Goal: Task Accomplishment & Management: Manage account settings

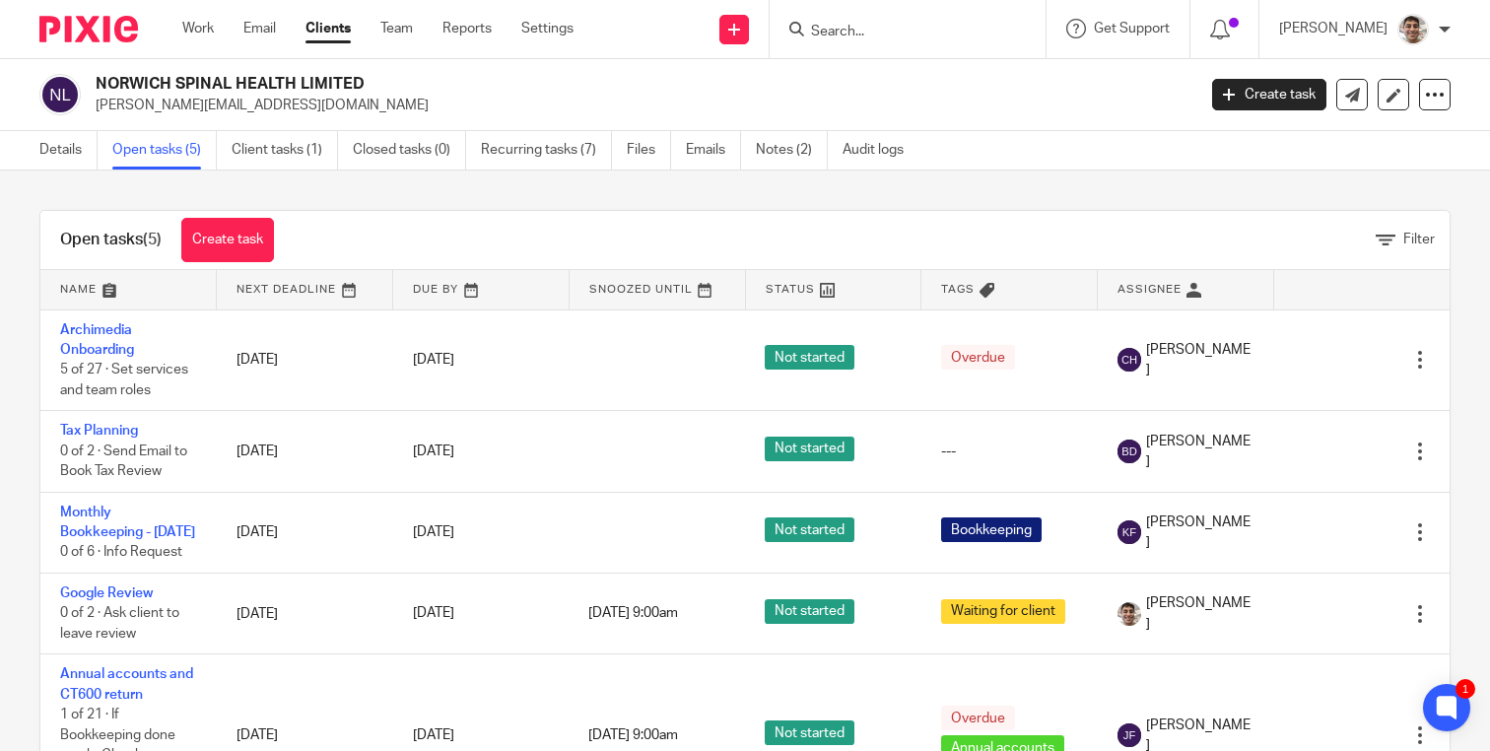
scroll to position [90, 0]
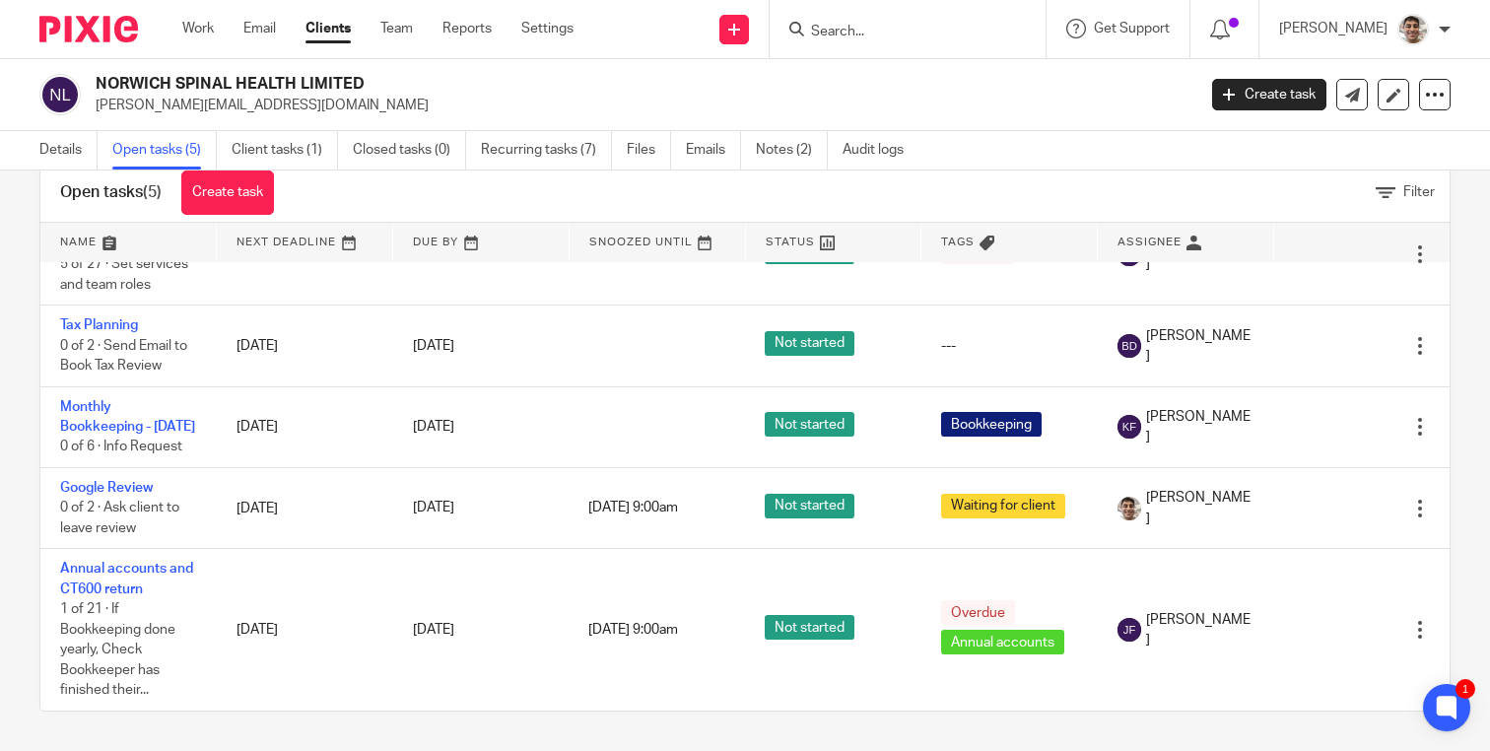
click at [911, 34] on input "Search" at bounding box center [897, 33] width 177 height 18
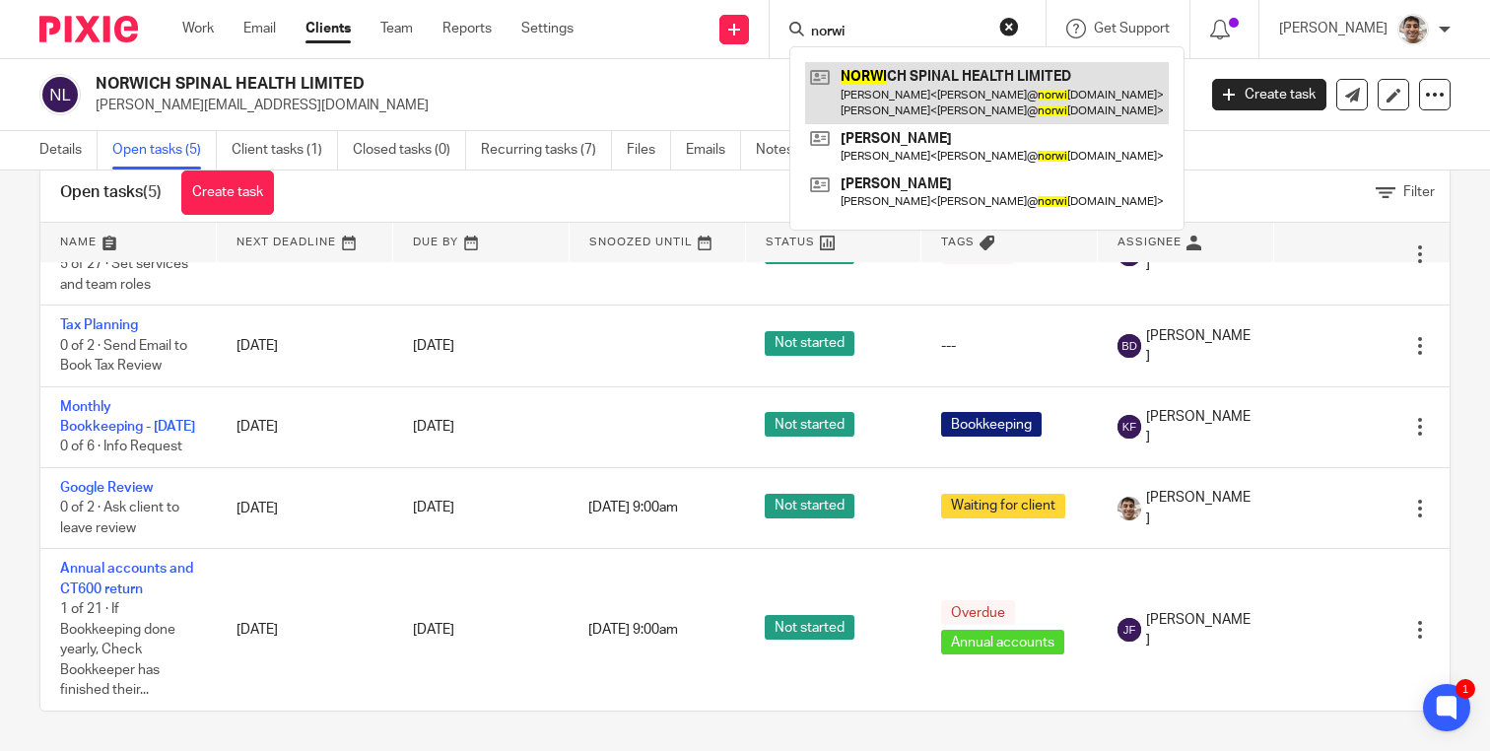
type input "norwi"
click at [952, 82] on link at bounding box center [987, 92] width 364 height 61
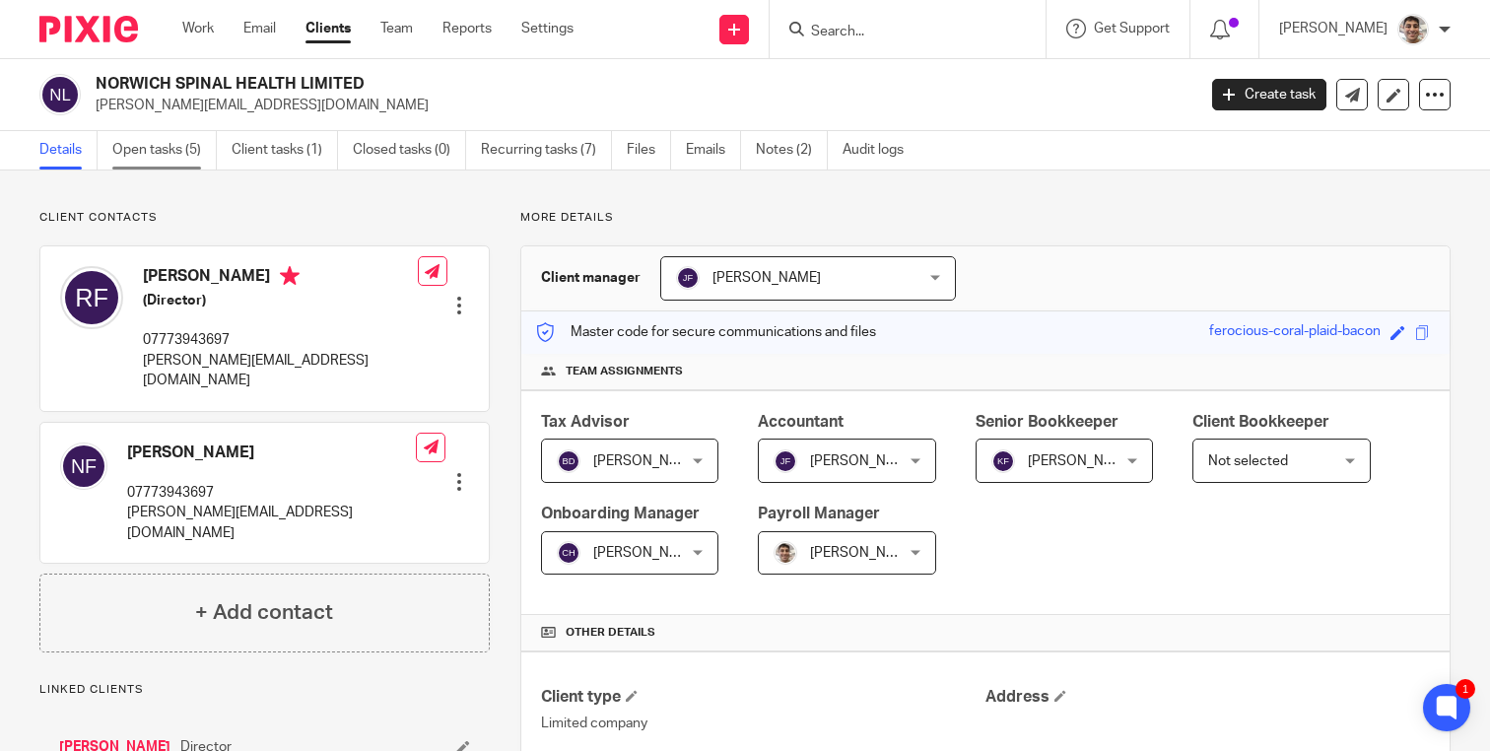
click at [177, 143] on link "Open tasks (5)" at bounding box center [164, 150] width 104 height 38
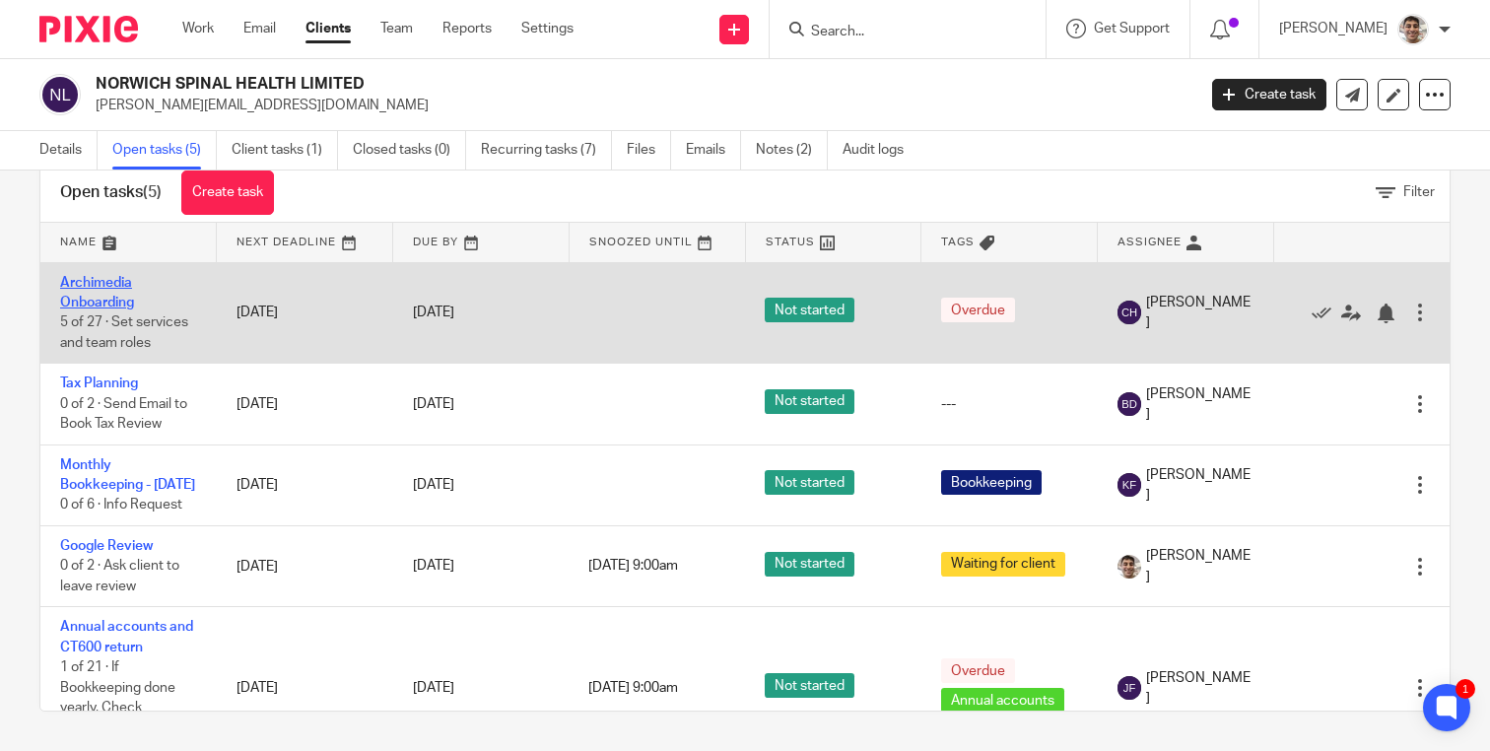
click at [81, 280] on link "Archimedia Onboarding" at bounding box center [97, 293] width 74 height 34
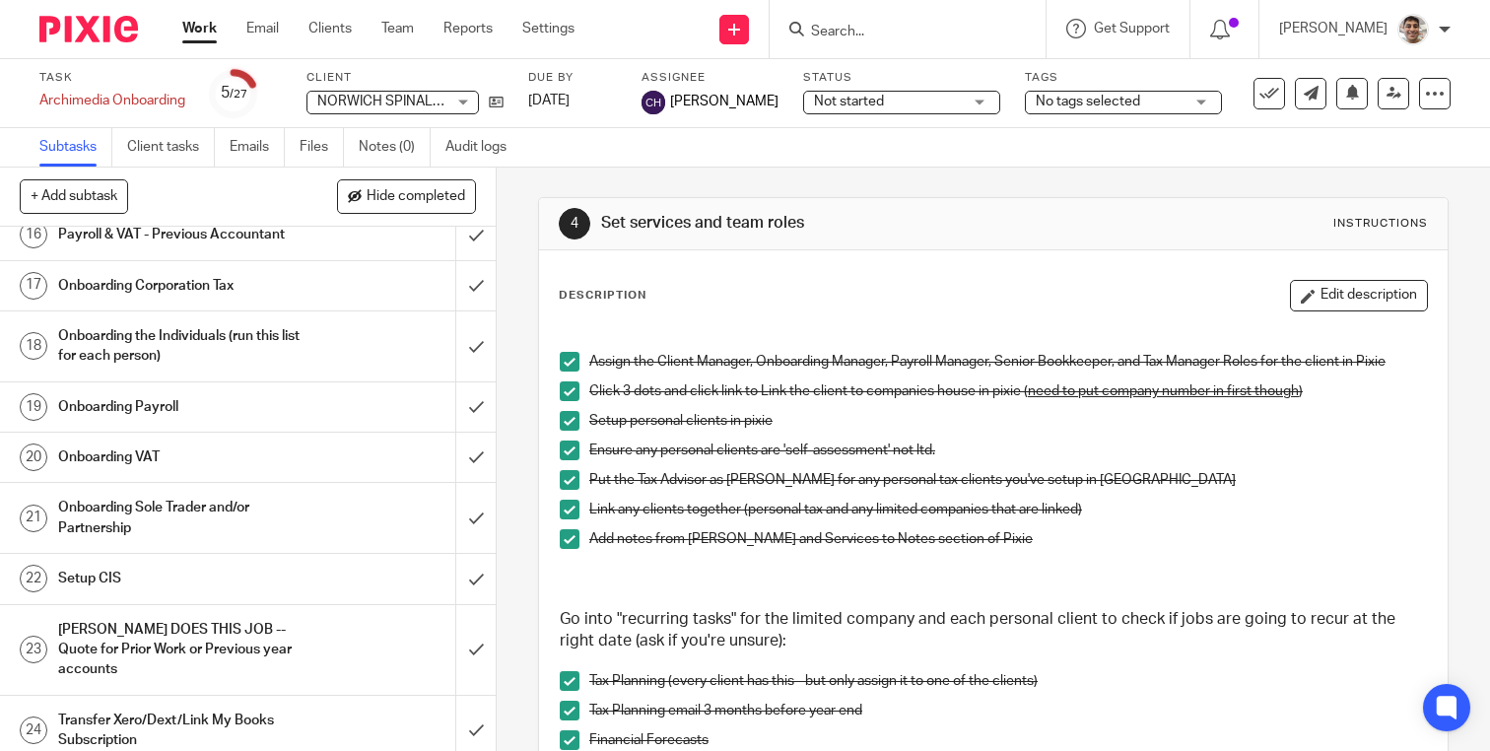
scroll to position [1144, 0]
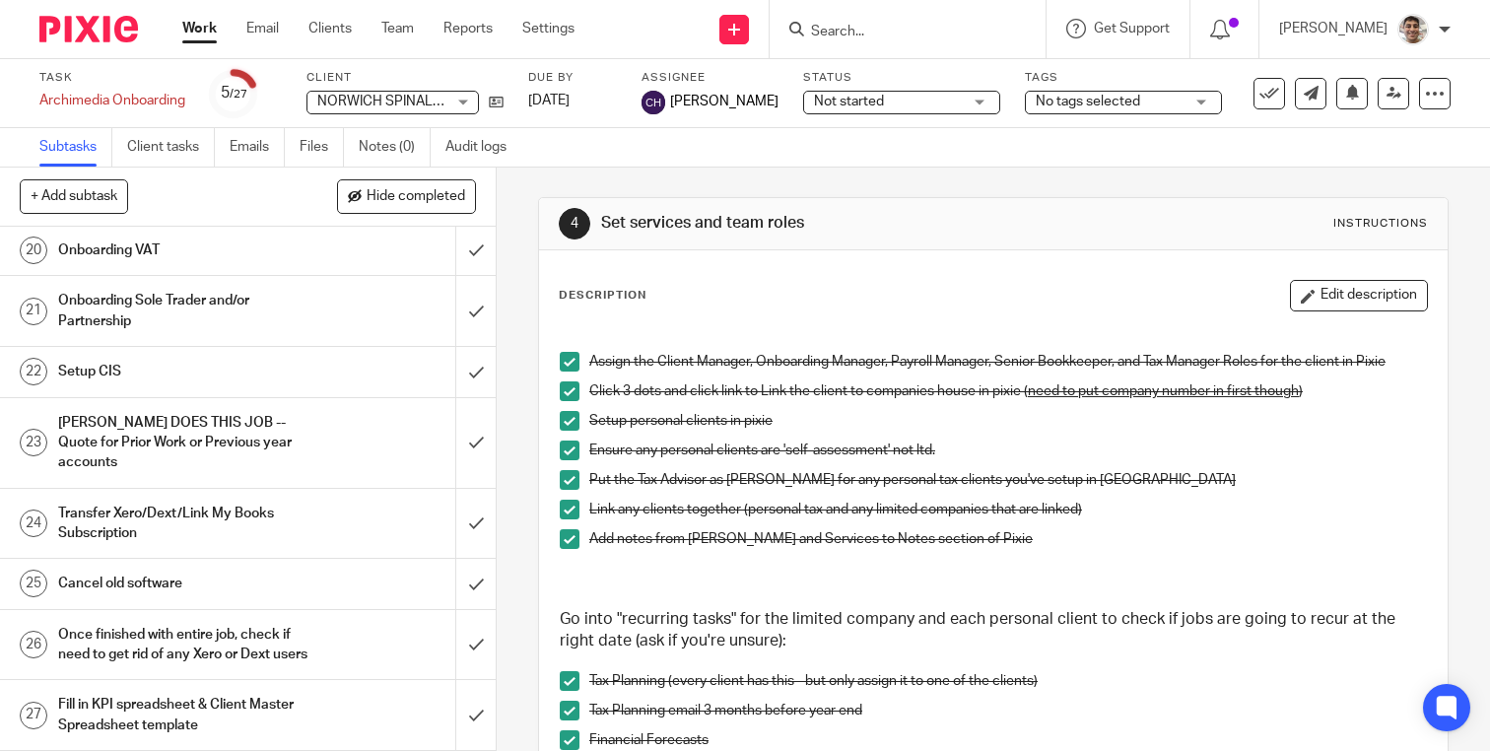
click at [215, 429] on h1 "CHRIS DOES THIS JOB -- Quote for Prior Work or Previous year accounts" at bounding box center [184, 443] width 252 height 70
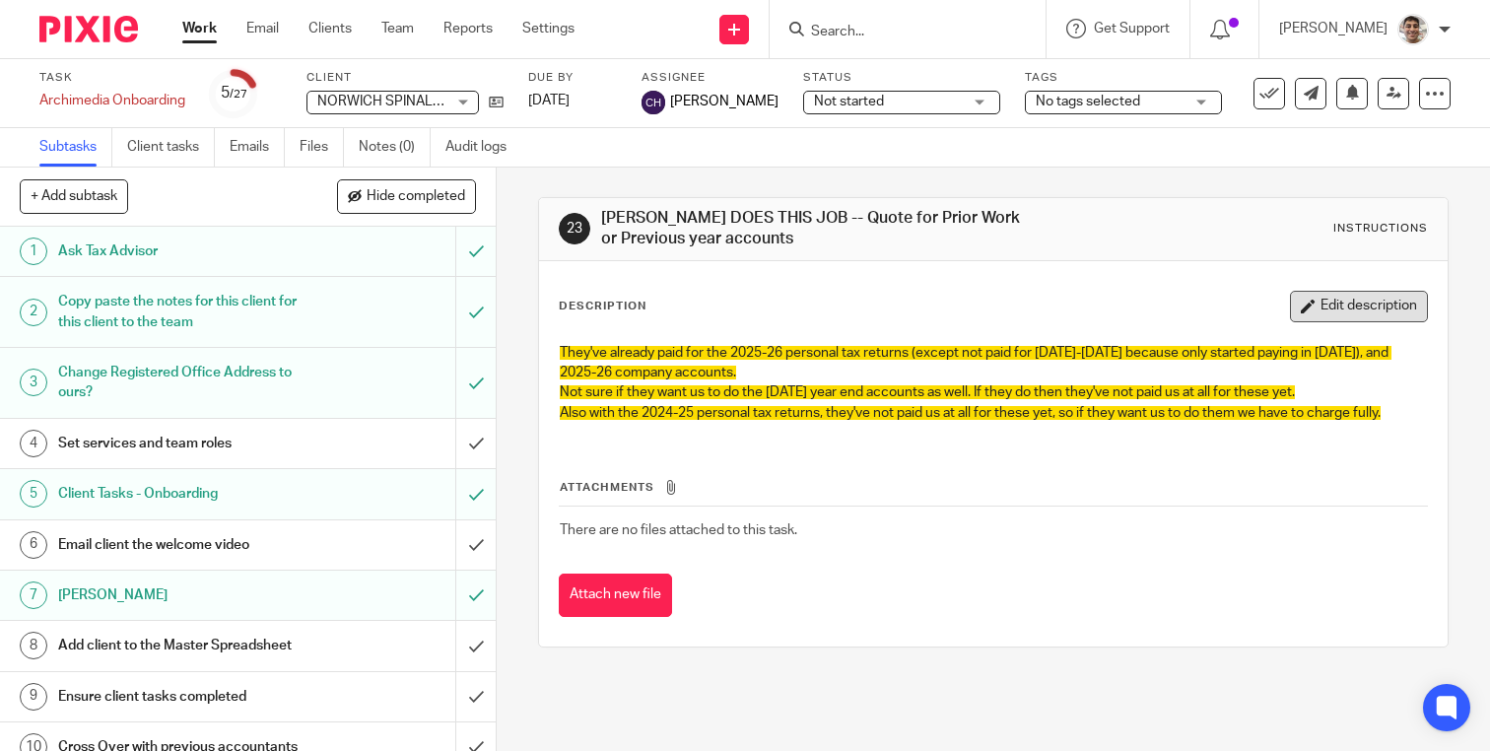
click at [1350, 305] on button "Edit description" at bounding box center [1359, 307] width 138 height 32
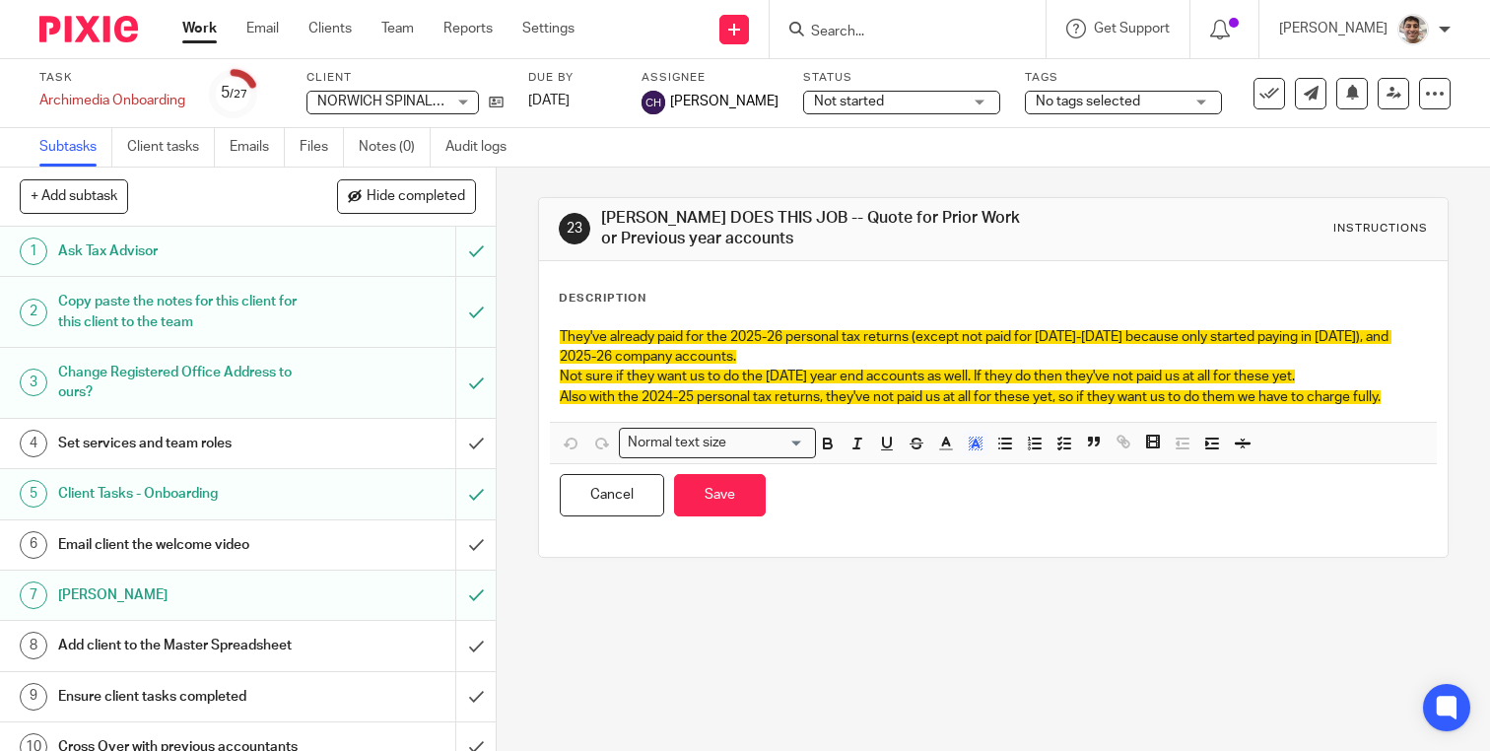
click at [1405, 397] on p "Also with the 2024-25 personal tax returns, they've not paid us at all for thes…" at bounding box center [993, 397] width 867 height 20
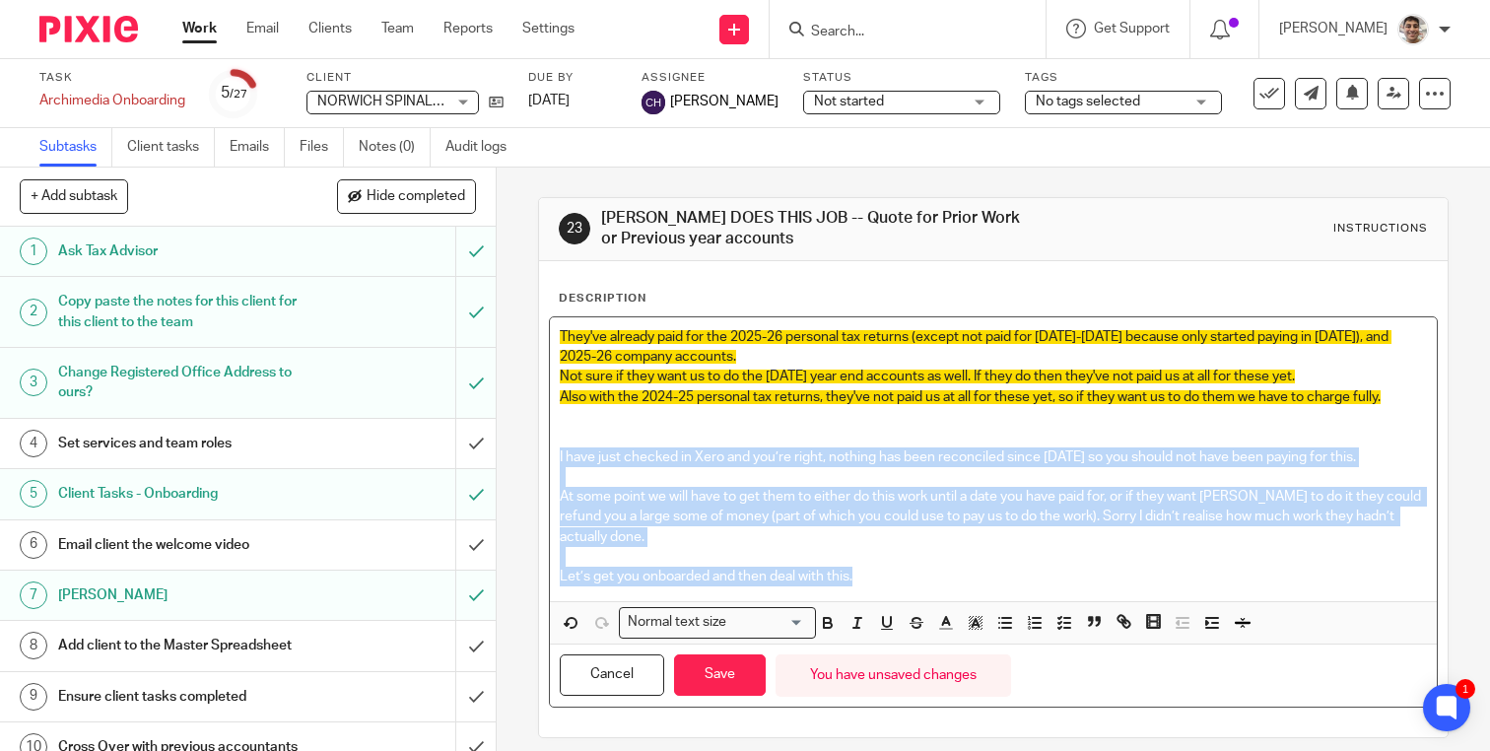
drag, startPoint x: 884, startPoint y: 584, endPoint x: 542, endPoint y: 458, distance: 364.4
click at [542, 458] on div "Description They've already paid for the 2025-26 personal tax returns (except n…" at bounding box center [993, 499] width 909 height 476
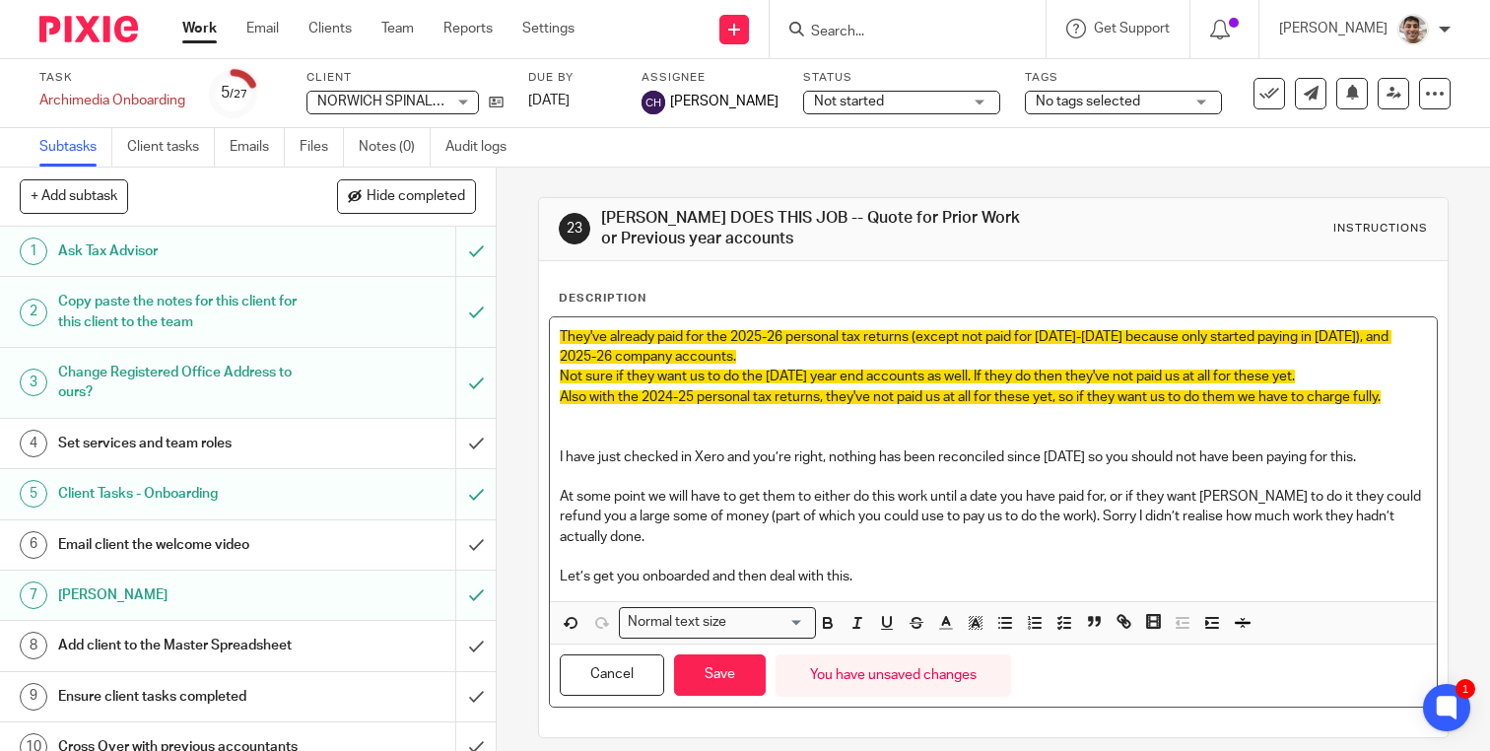
click at [612, 428] on p at bounding box center [993, 437] width 867 height 20
click at [562, 435] on p "CLEAR UP WORK" at bounding box center [993, 437] width 867 height 20
click at [563, 432] on p "CHARGE FOR CLEAR UP WORK" at bounding box center [993, 437] width 867 height 20
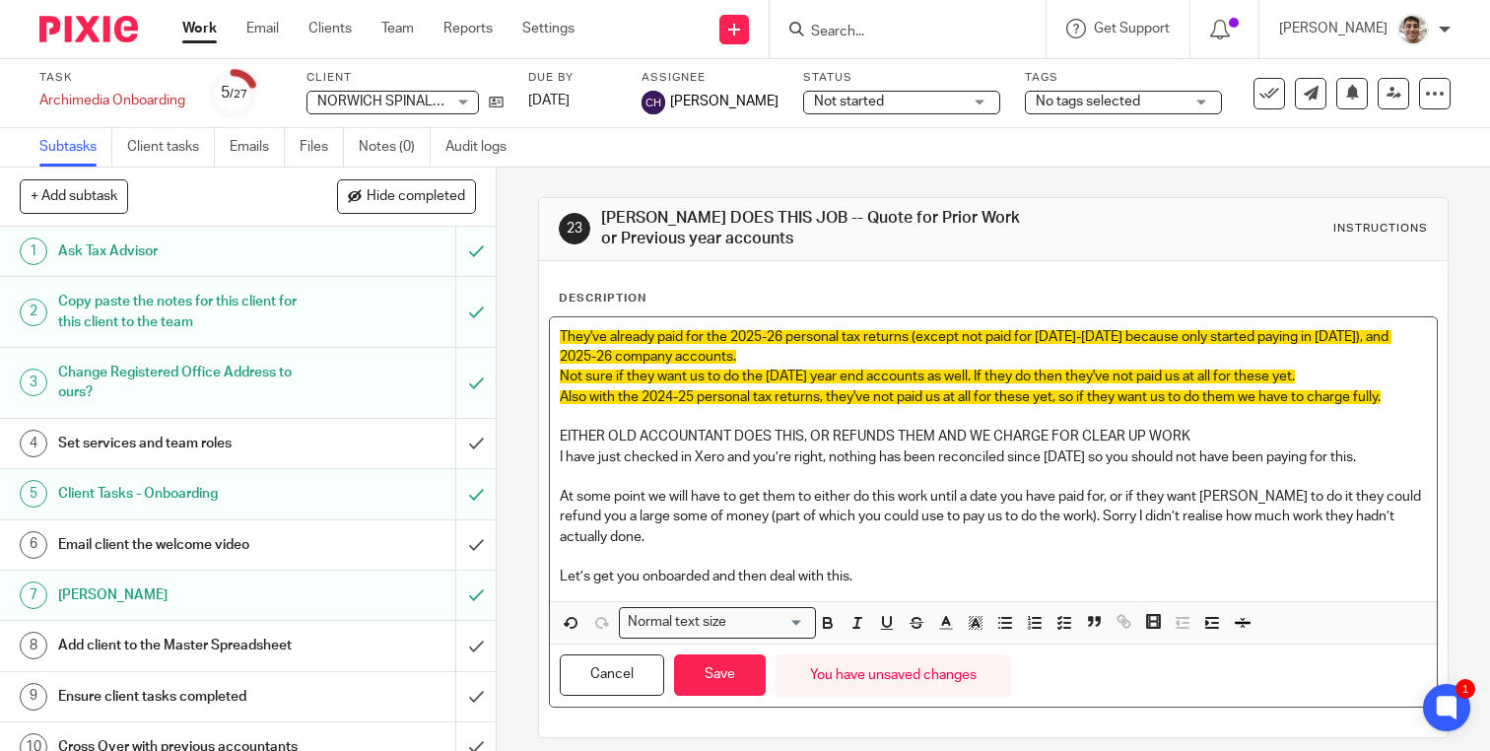
click at [793, 543] on p "At some point we will have to get them to either do this work until a date you …" at bounding box center [993, 517] width 867 height 60
click at [844, 559] on p at bounding box center [993, 557] width 867 height 20
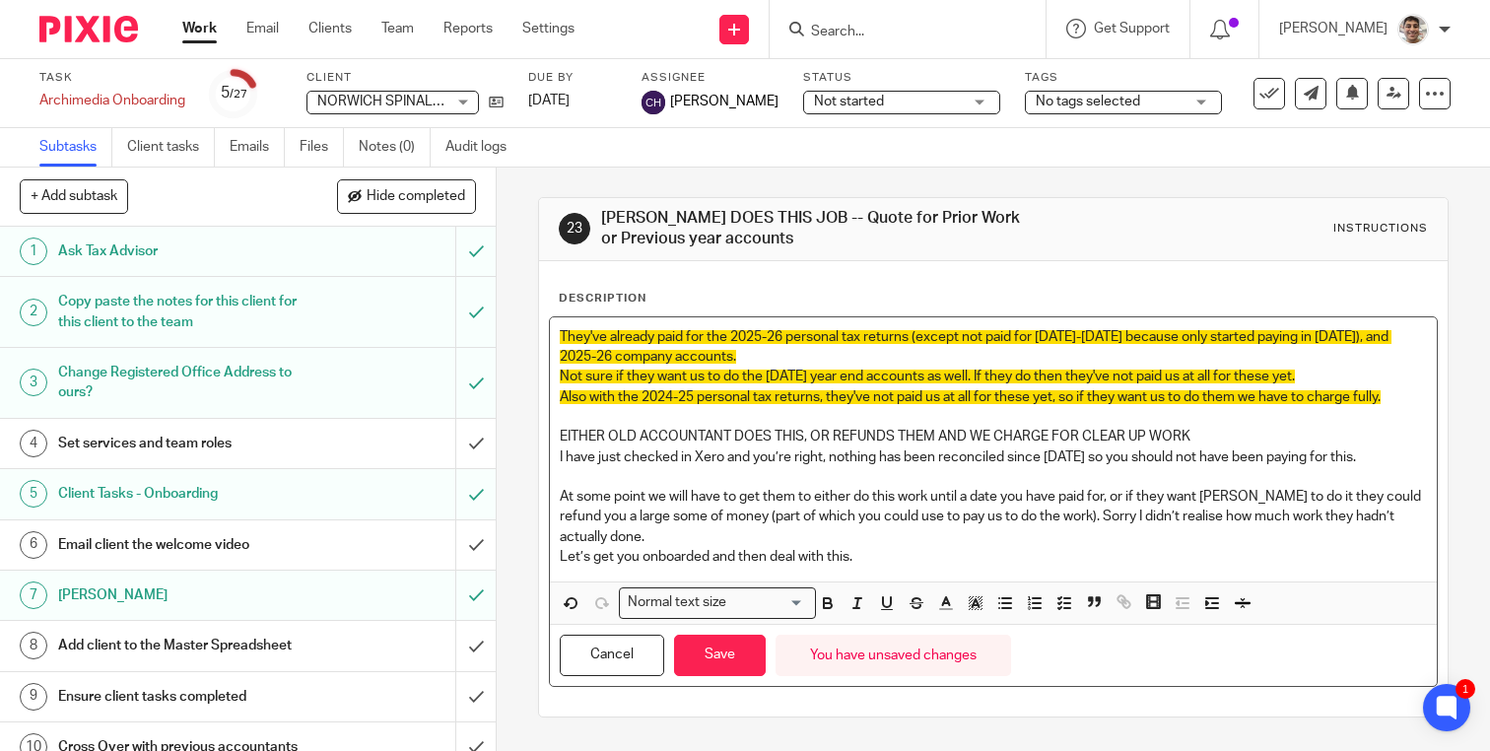
click at [702, 473] on p at bounding box center [993, 477] width 867 height 20
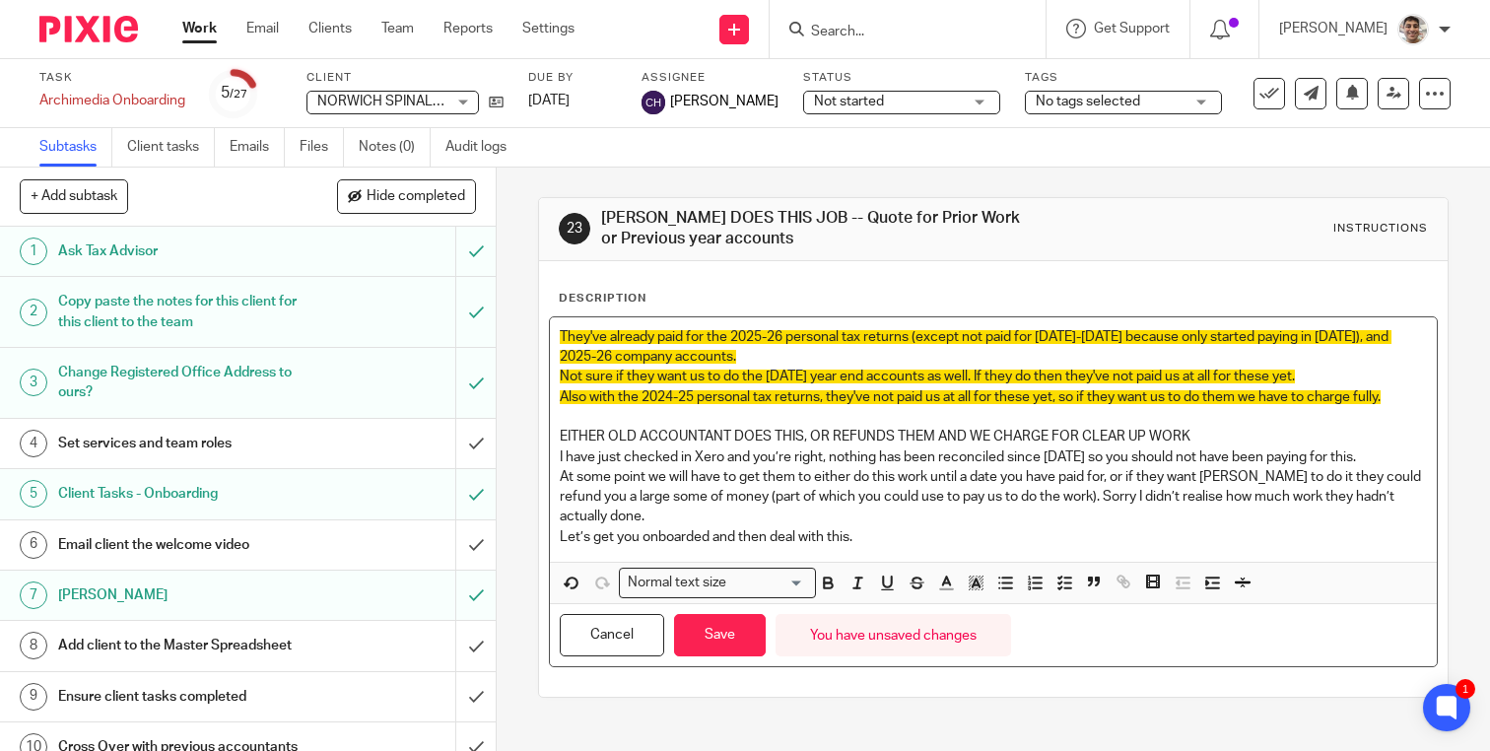
click at [1226, 437] on p "EITHER OLD ACCOUNTANT DOES THIS, OR REFUNDS THEM AND WE CHARGE FOR CLEAR UP WORK" at bounding box center [993, 437] width 867 height 20
click at [1081, 436] on p "EITHER OLD ACCOUNTANT DOES THIS, OR REFUNDS THEM AND WE CHARGE FOR CLEAR UP WOR…" at bounding box center [993, 437] width 867 height 20
click at [1005, 529] on p "Let’s get you onboarded and then deal with this." at bounding box center [993, 537] width 867 height 20
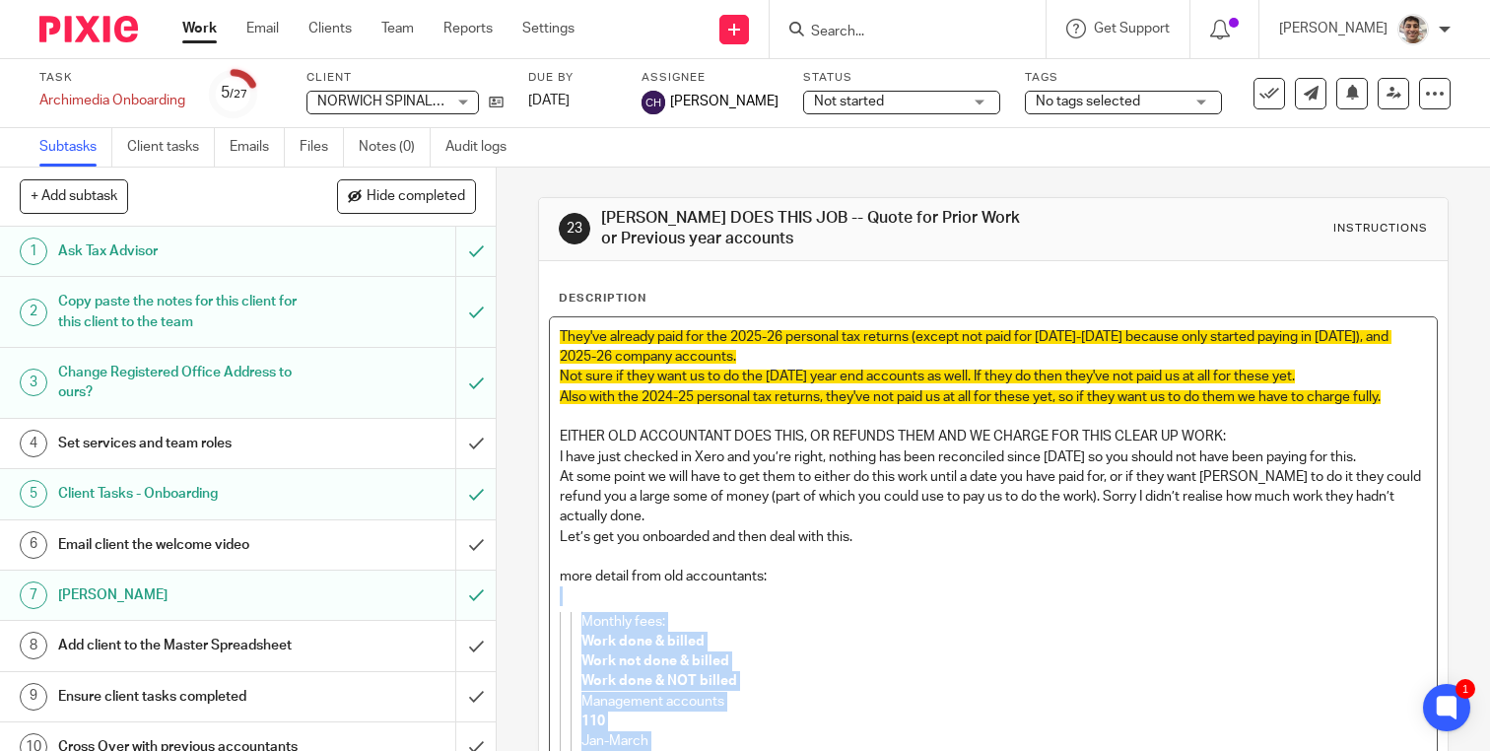
drag, startPoint x: 866, startPoint y: 558, endPoint x: 563, endPoint y: 599, distance: 306.3
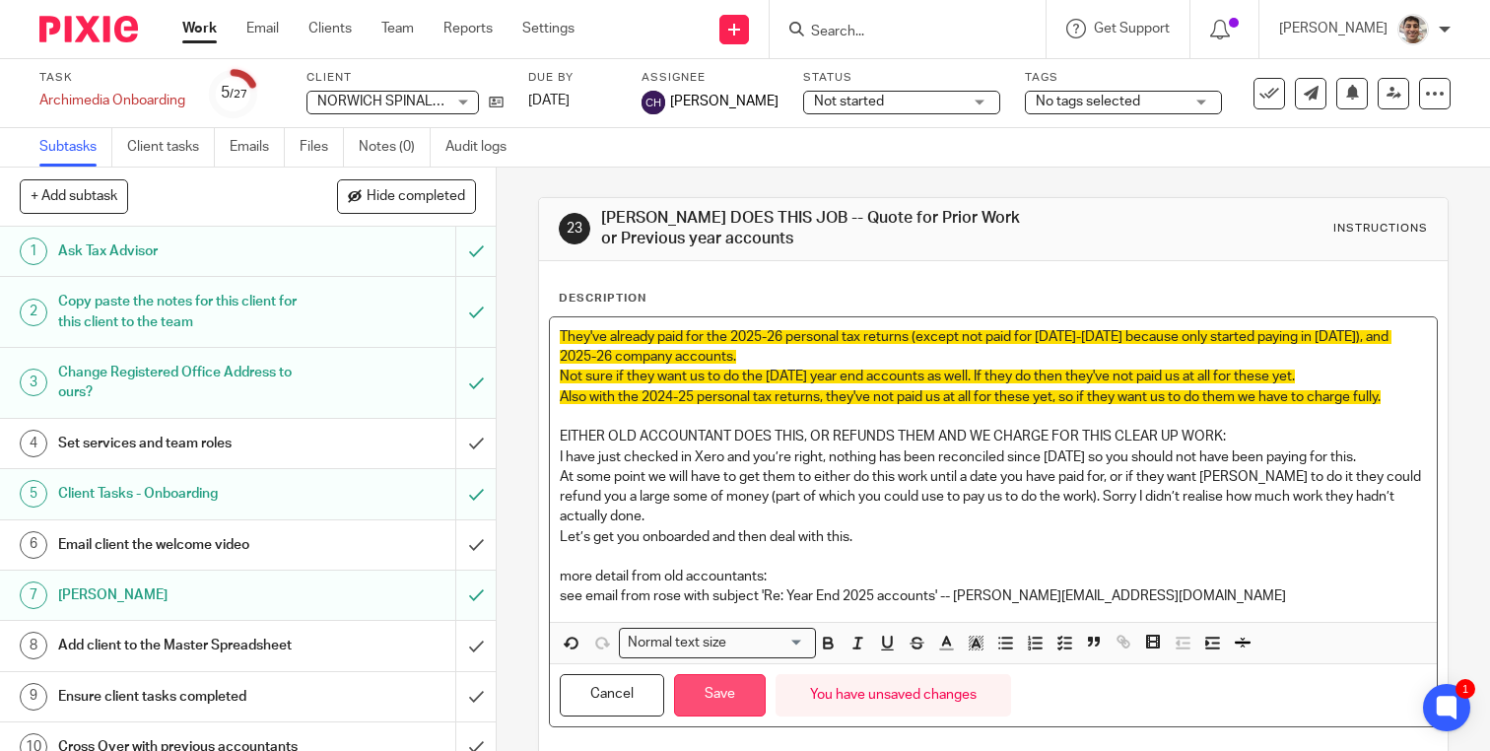
click at [728, 694] on button "Save" at bounding box center [720, 695] width 92 height 42
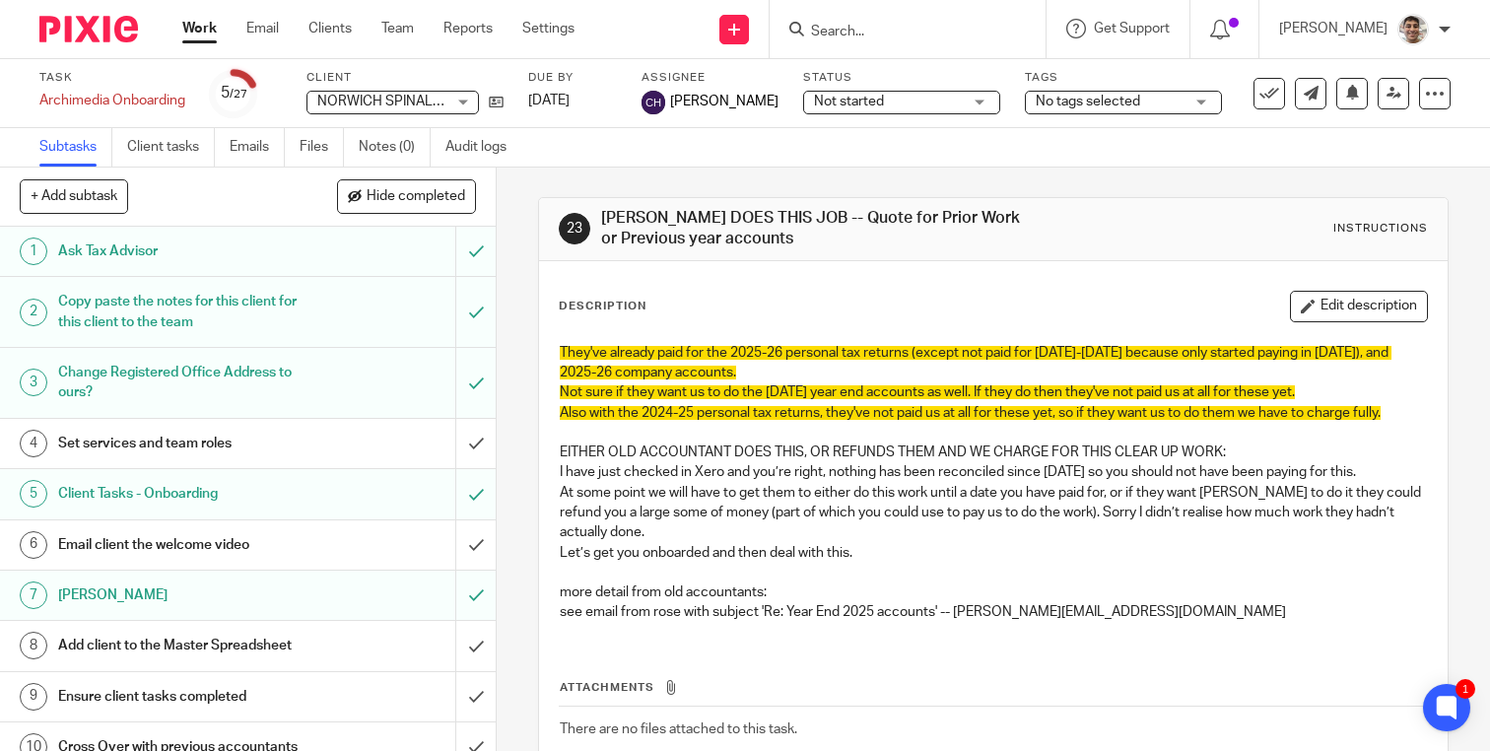
click at [200, 29] on link "Work" at bounding box center [199, 29] width 34 height 20
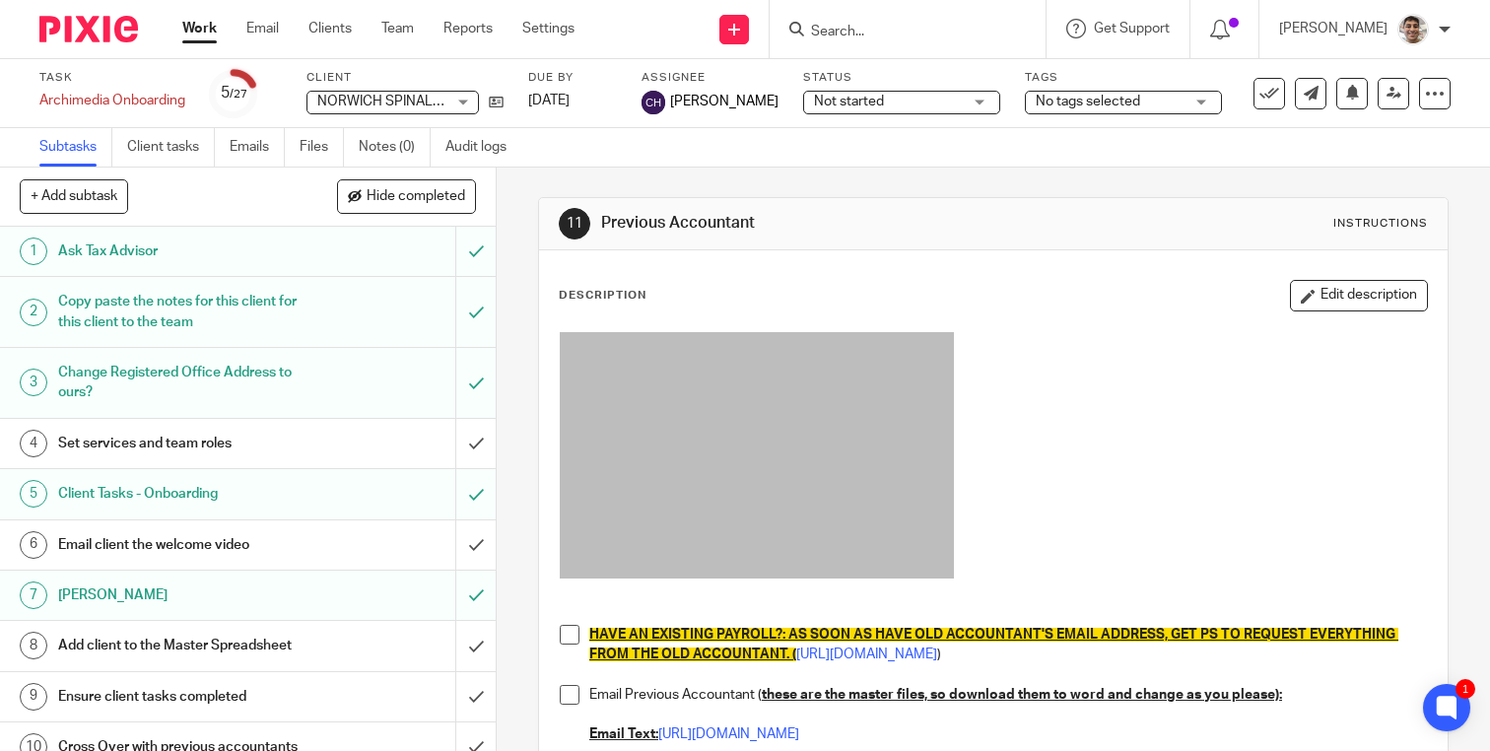
scroll to position [274, 0]
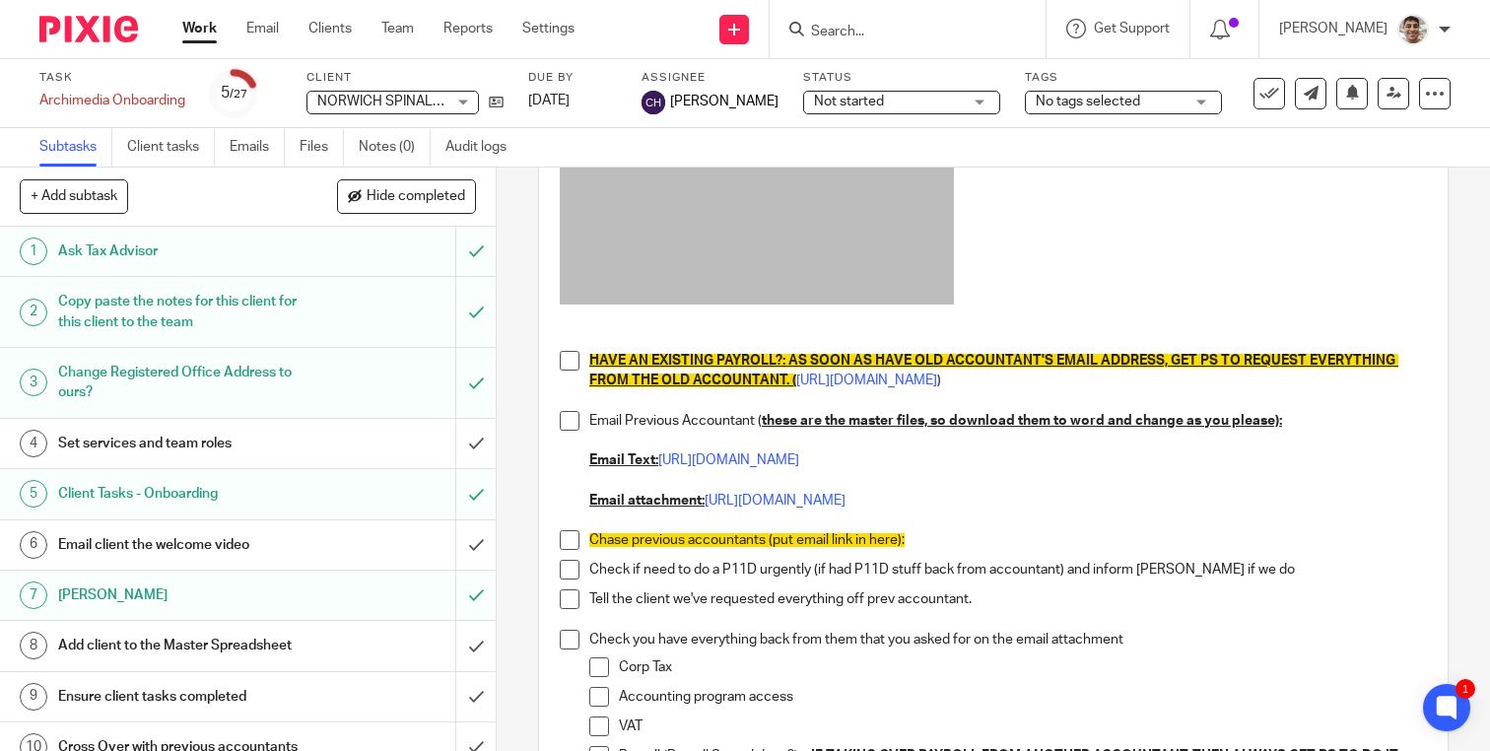
click at [195, 35] on link "Work" at bounding box center [199, 29] width 34 height 20
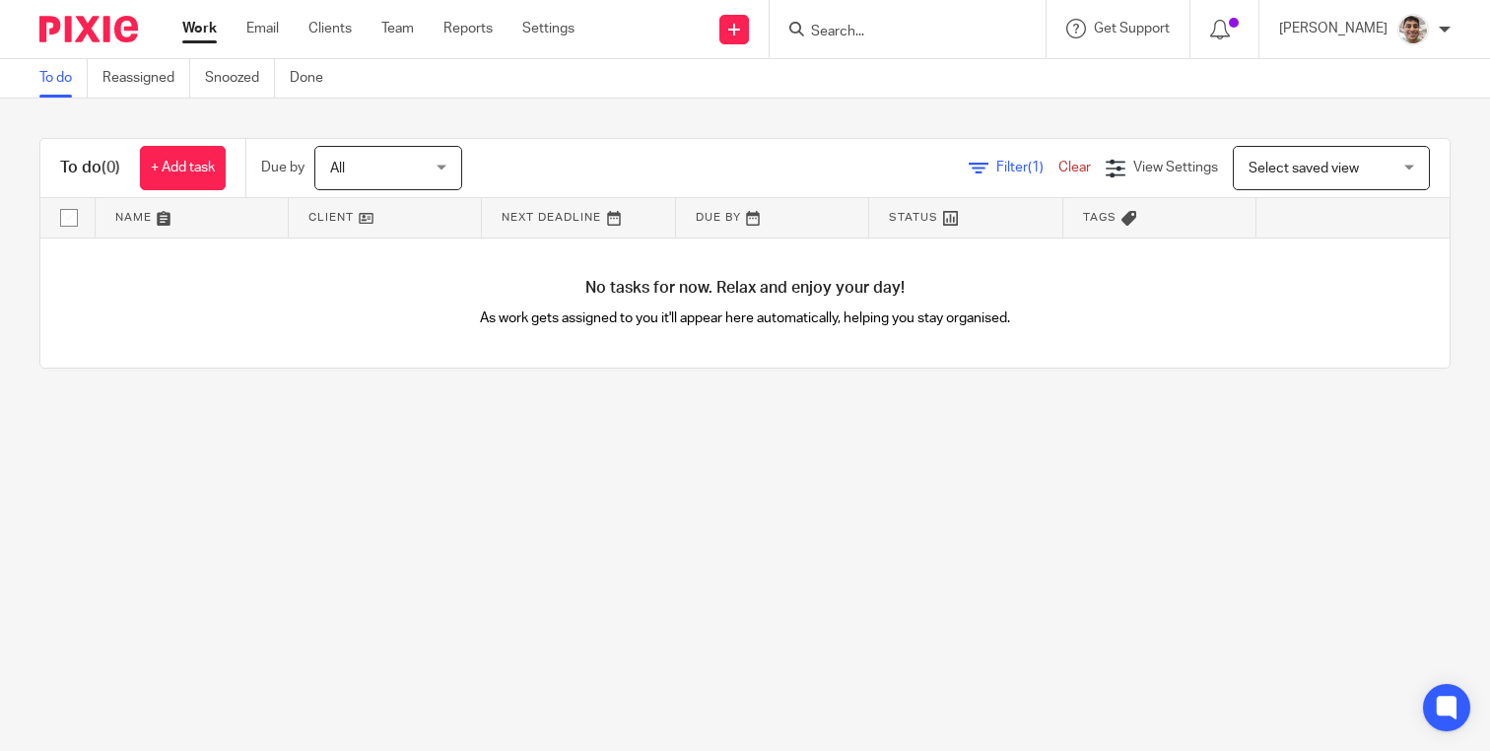
click at [881, 458] on main "To do Reassigned Snoozed Done To do (0) + Add task Due by All All [DATE] [DATE]…" at bounding box center [745, 375] width 1490 height 751
